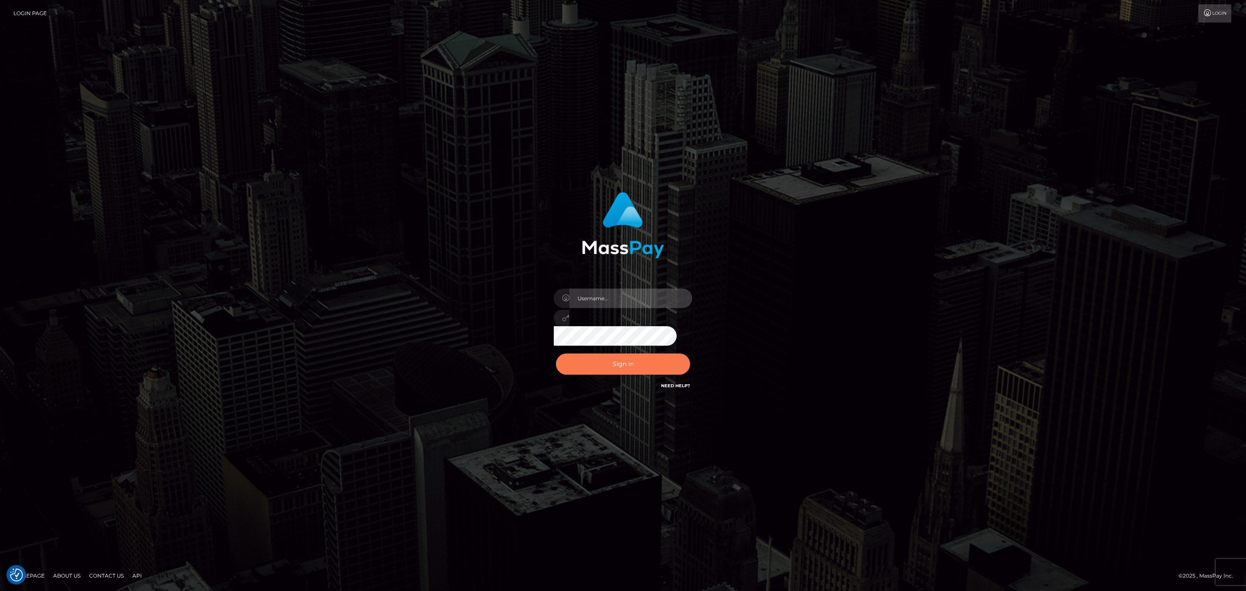
type input "sean.megabonanza"
click at [621, 367] on button "Sign in" at bounding box center [623, 363] width 134 height 21
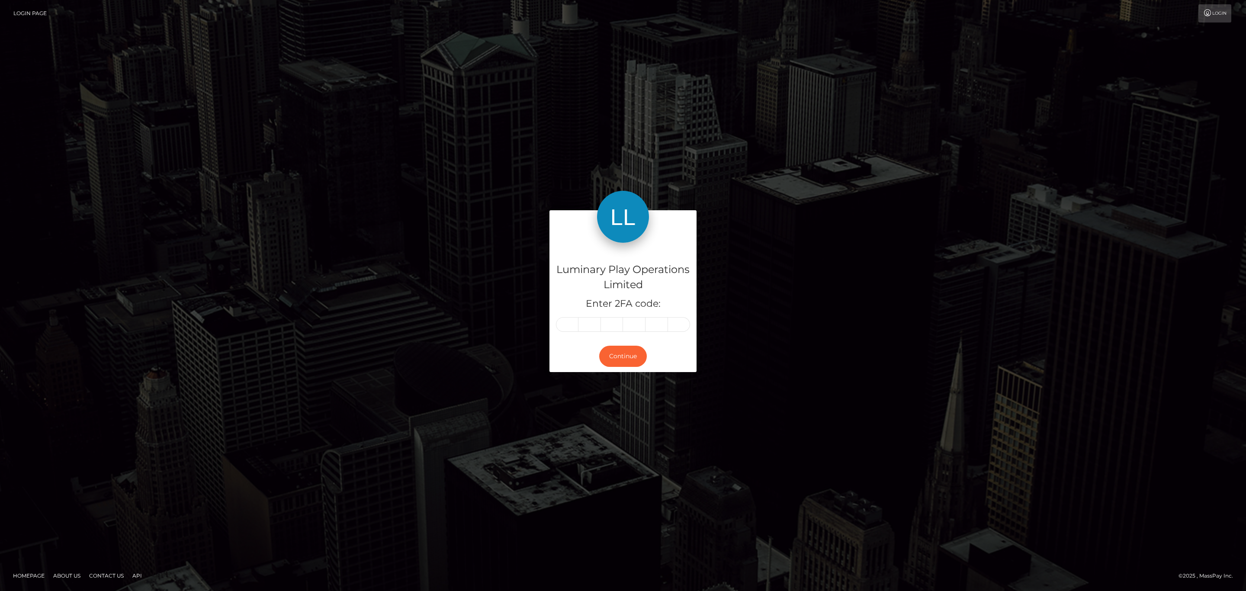
click at [553, 338] on div "Luminary Play Operations Limited Enter 2FA code:" at bounding box center [622, 292] width 147 height 98
click at [560, 324] on input "text" at bounding box center [567, 324] width 22 height 15
paste input "0"
type input "0"
type input "7"
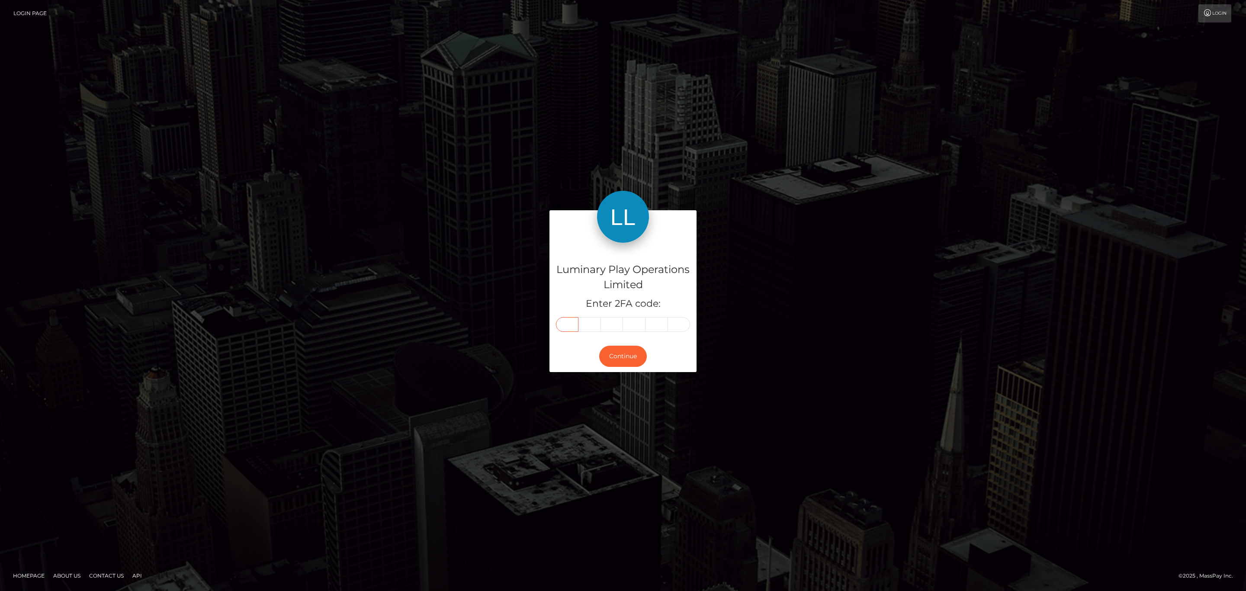
type input "2"
type input "9"
type input "1"
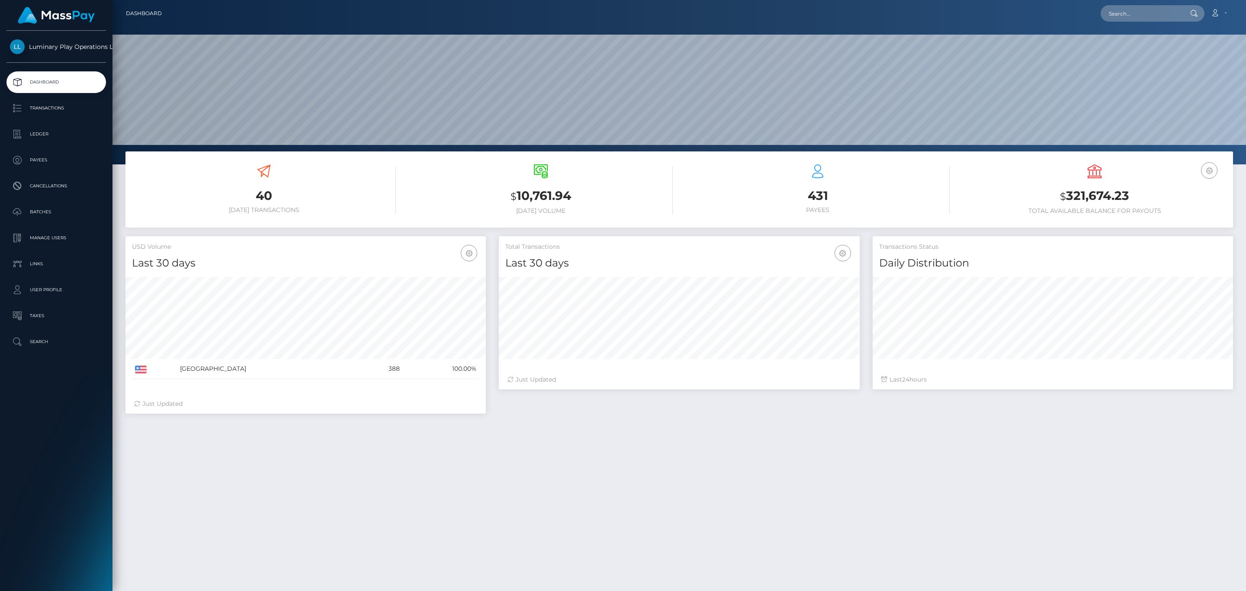
scroll to position [153, 360]
click at [1103, 185] on div "USD Balance $ 321,674.23 Total Available Balance for Payouts" at bounding box center [1094, 189] width 264 height 50
copy h3 "321,674.23"
click at [1216, 7] on link "Account" at bounding box center [1218, 13] width 26 height 18
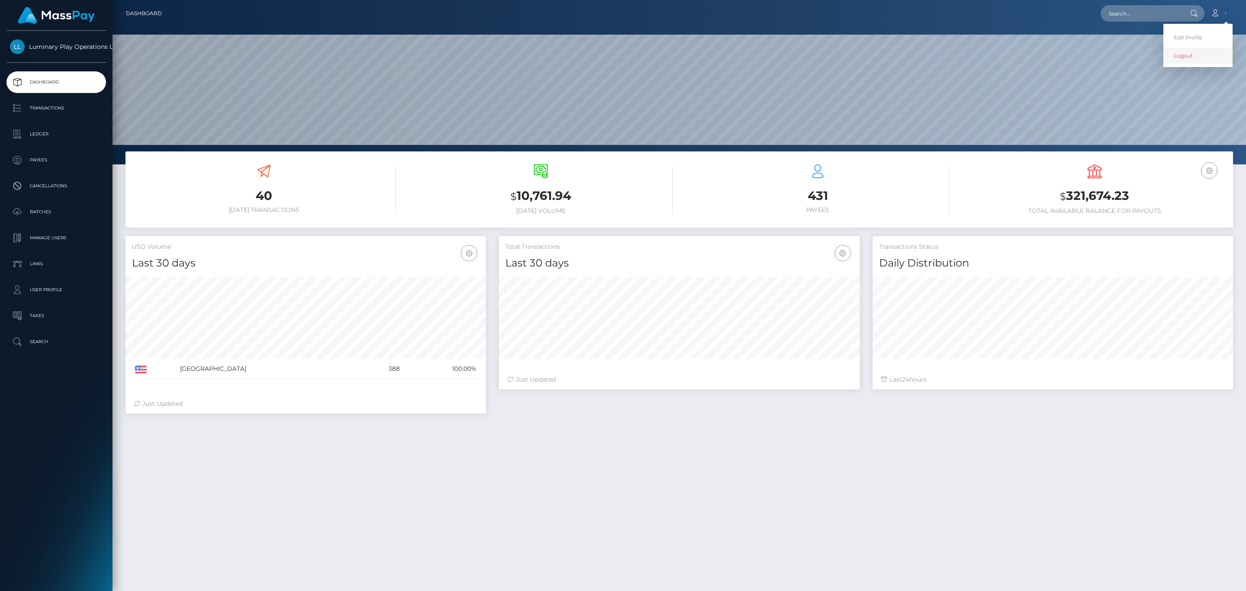
click at [1180, 61] on link "Logout" at bounding box center [1197, 56] width 69 height 16
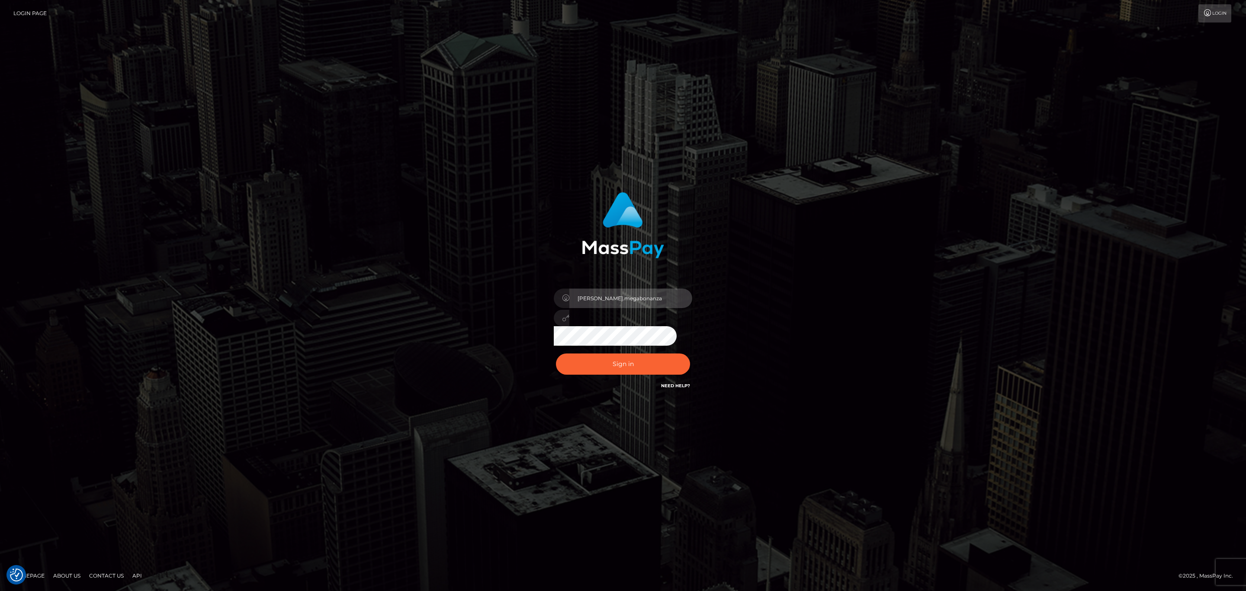
click at [659, 307] on input "sean.megabonanza" at bounding box center [630, 297] width 123 height 19
type input "Sean.silversocial1"
click at [628, 366] on button "Sign in" at bounding box center [623, 363] width 134 height 21
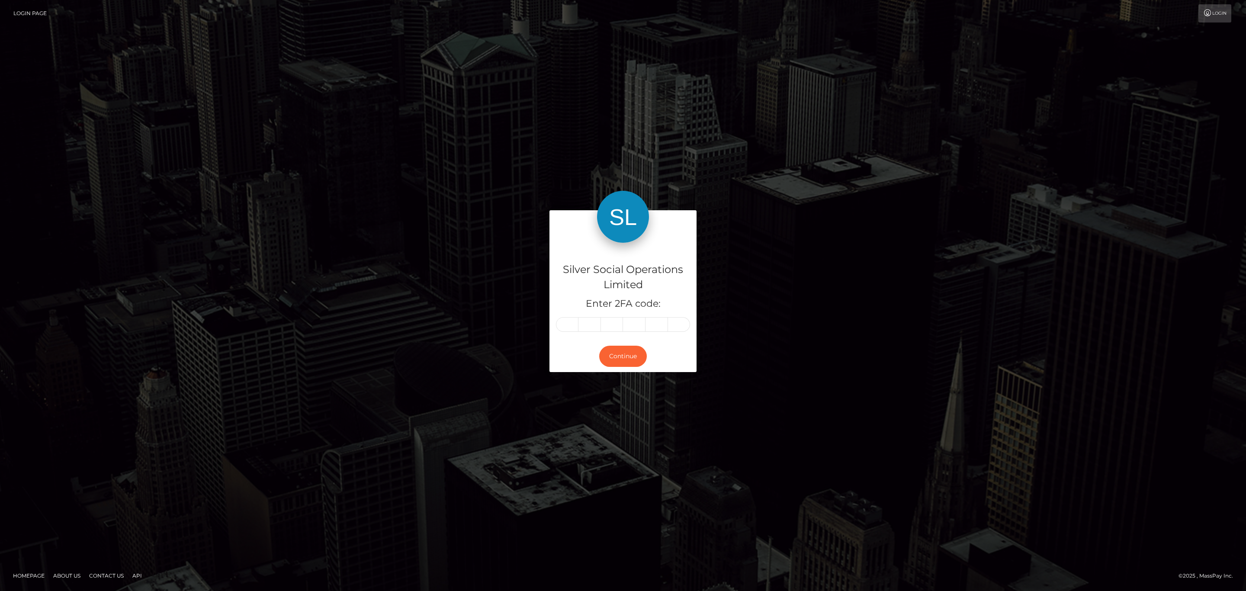
click at [1143, 61] on div "Silver Social Operations Limited Enter 2FA code: Continue Homepage" at bounding box center [623, 295] width 1246 height 591
click at [576, 324] on input "text" at bounding box center [567, 324] width 22 height 15
paste input "1"
type input "1"
type input "3"
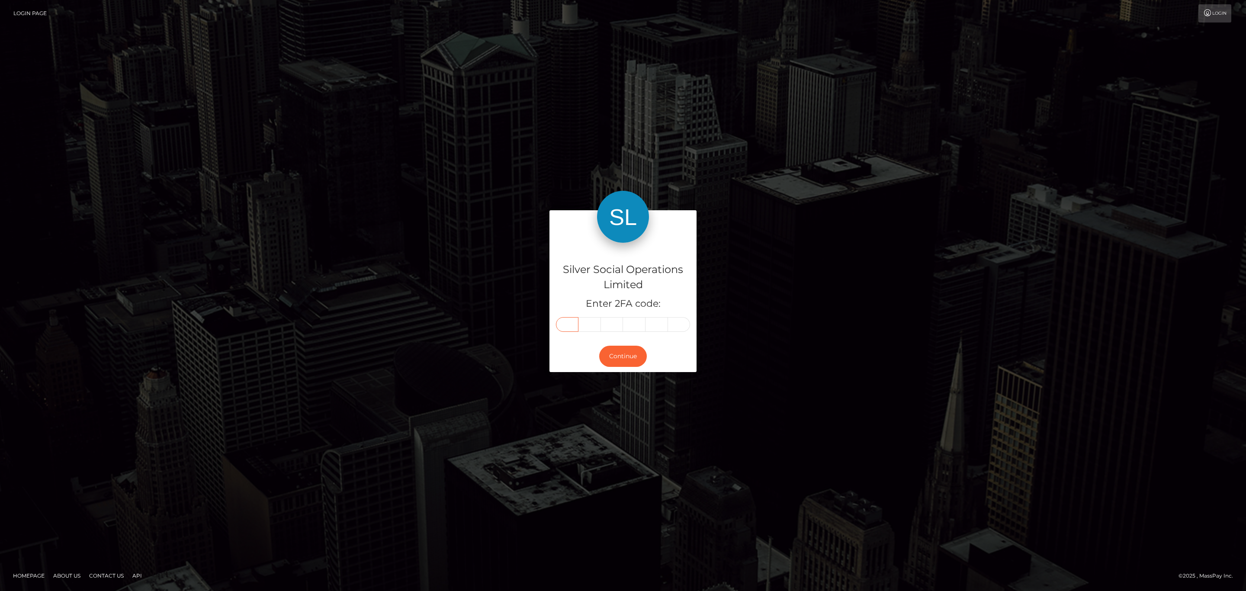
type input "9"
type input "4"
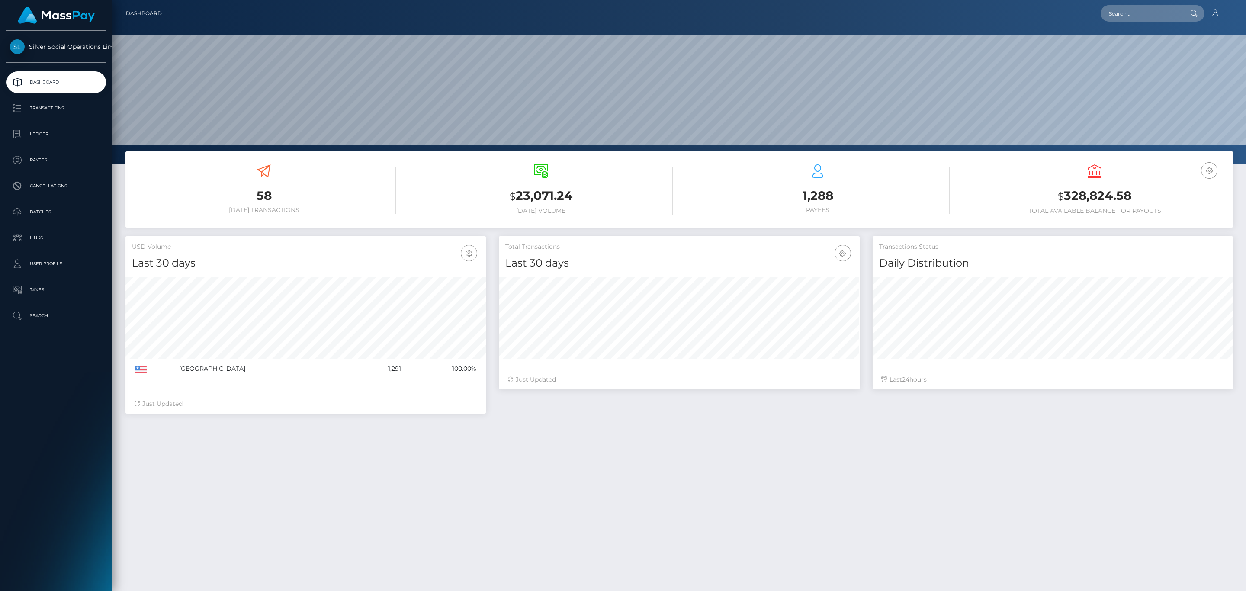
scroll to position [153, 360]
click at [1056, 203] on h3 "$ 328,824.58" at bounding box center [1094, 196] width 264 height 18
click at [1066, 203] on h3 "$ 328,824.58" at bounding box center [1094, 196] width 264 height 18
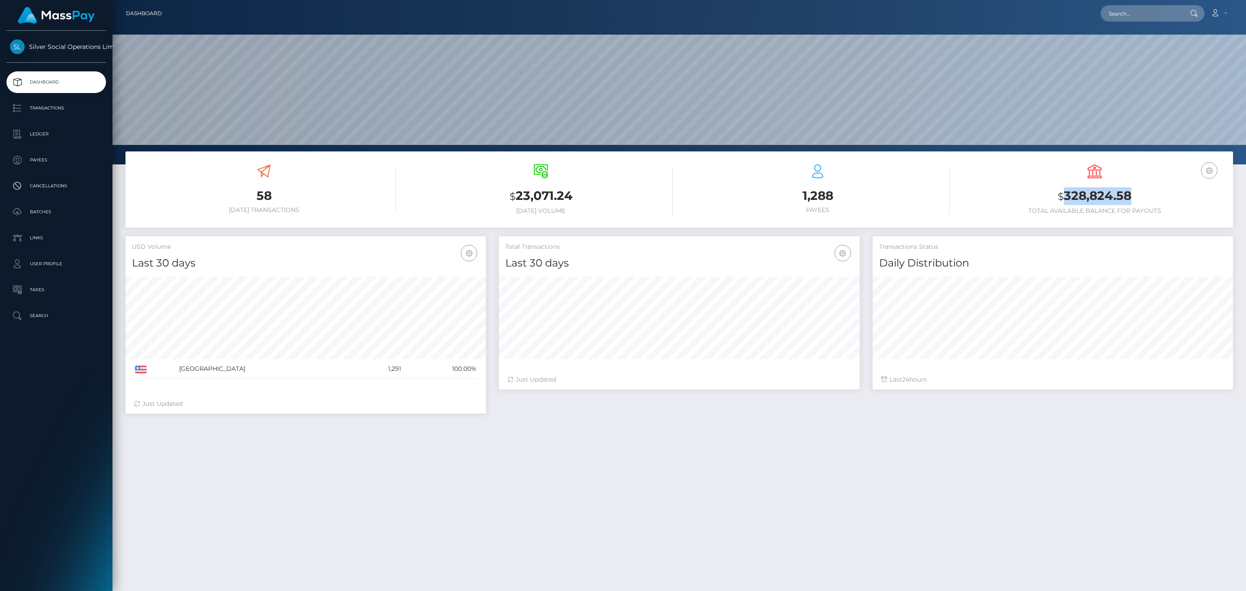
copy h3 "328,824.58"
